Goal: Transaction & Acquisition: Purchase product/service

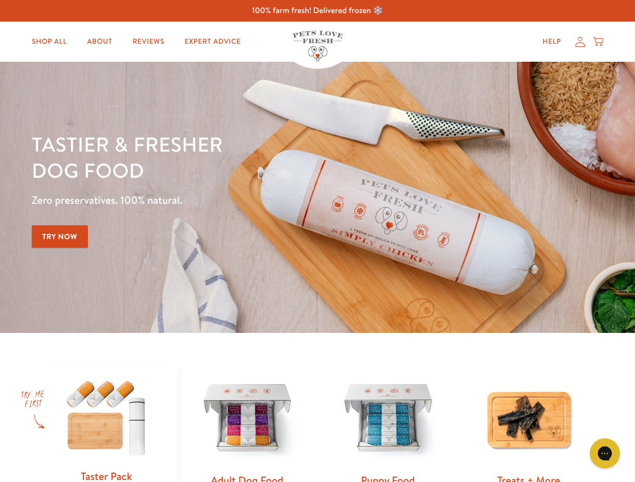
click at [317, 241] on div "Tastier & fresher dog food Zero preservatives. 100% natural. Try Now" at bounding box center [222, 197] width 381 height 133
click at [605, 454] on icon "Gorgias live chat" at bounding box center [605, 454] width 10 height 10
